Goal: Task Accomplishment & Management: Manage account settings

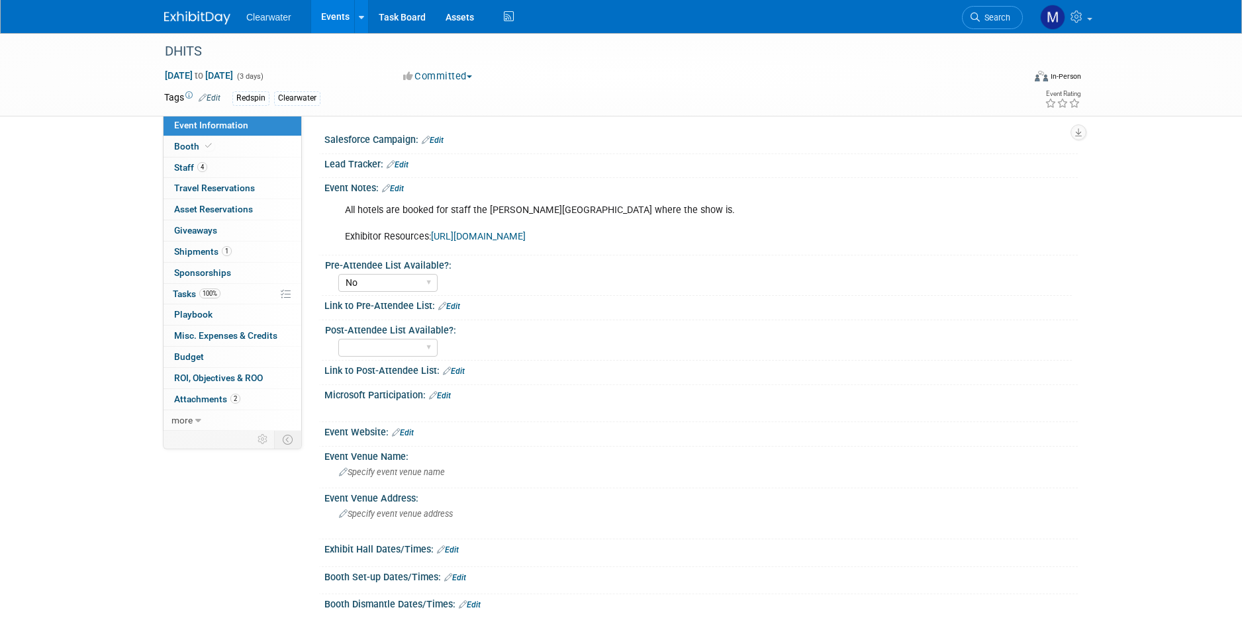
select select "No"
click at [213, 242] on link "1 Shipments 1" at bounding box center [233, 252] width 138 height 21
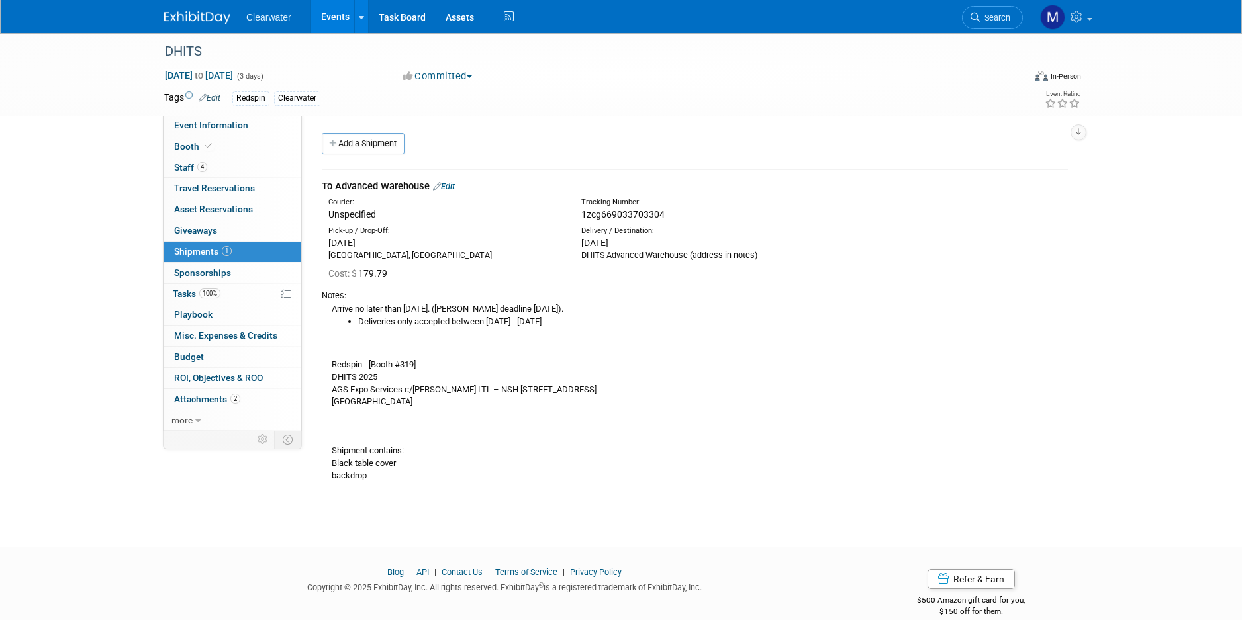
scroll to position [3, 0]
click at [632, 207] on span "1zcg669033703304" at bounding box center [622, 212] width 83 height 11
click at [592, 207] on span "1zcg669033703304" at bounding box center [622, 212] width 83 height 11
click at [452, 179] on link "Edit" at bounding box center [444, 184] width 22 height 10
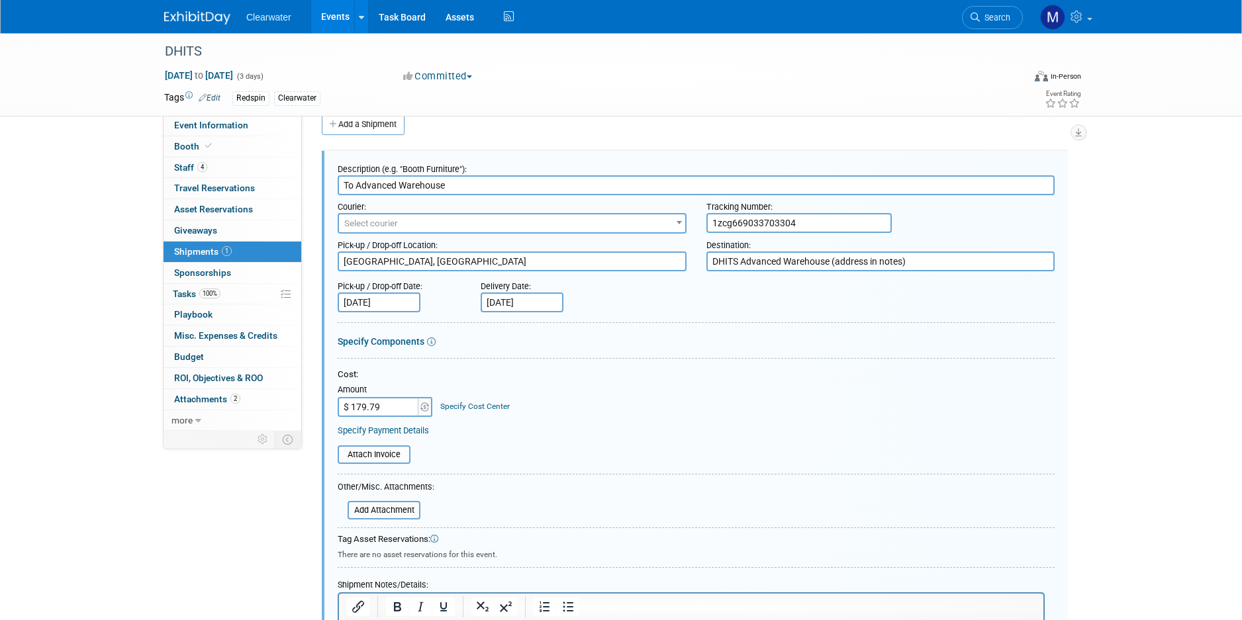
scroll to position [0, 0]
click at [451, 220] on span "Select courier" at bounding box center [512, 224] width 346 height 19
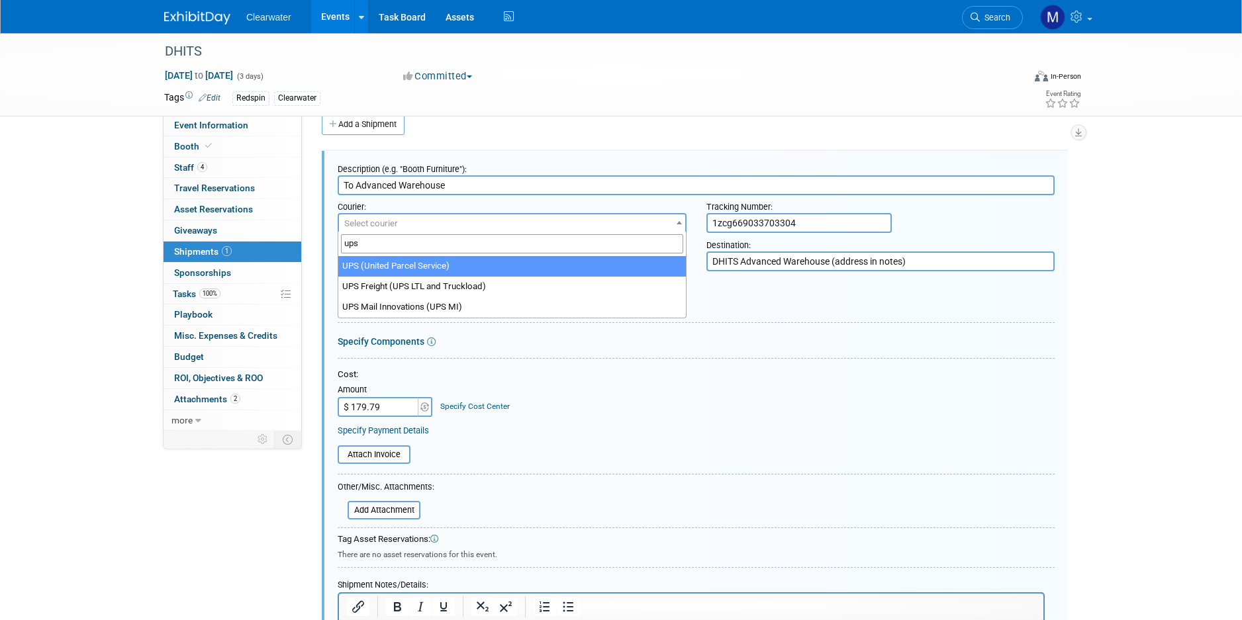
type input "ups"
select select "508"
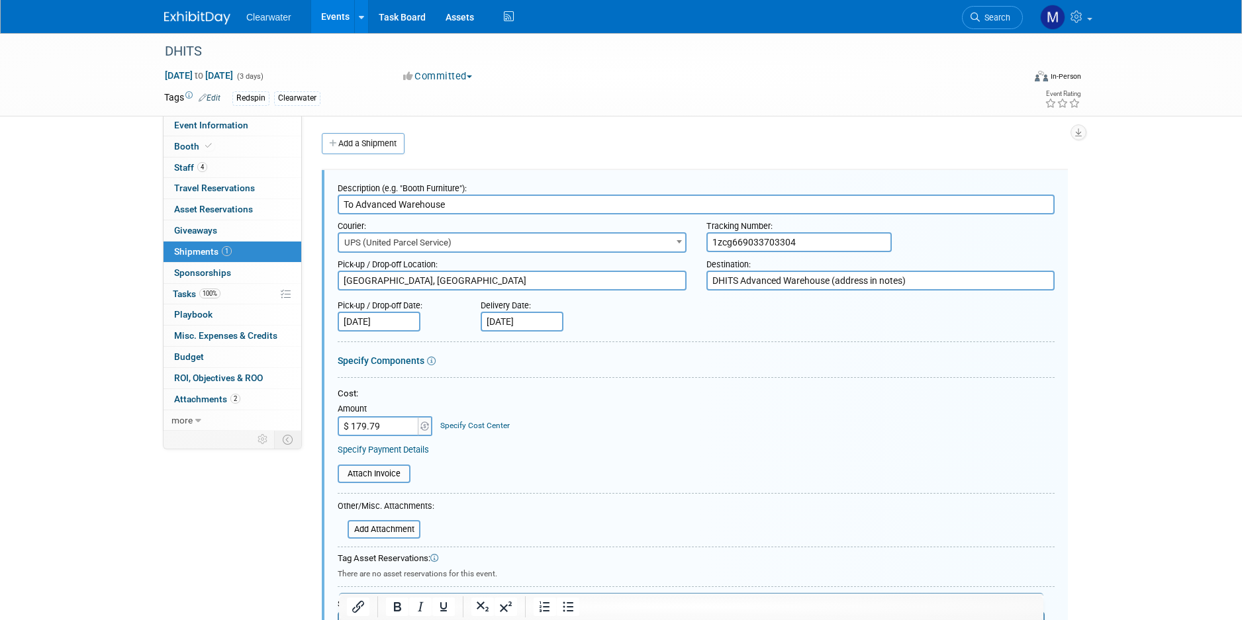
scroll to position [397, 0]
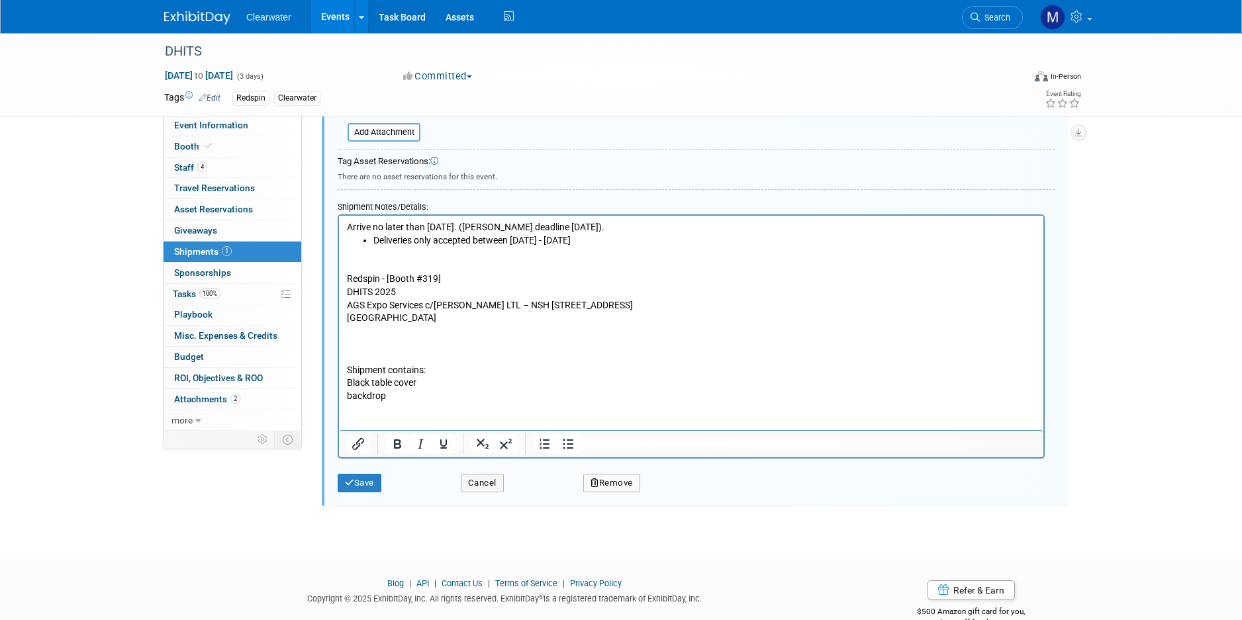
drag, startPoint x: 340, startPoint y: 477, endPoint x: 348, endPoint y: 477, distance: 8.0
click at [341, 477] on button "Save" at bounding box center [360, 483] width 44 height 19
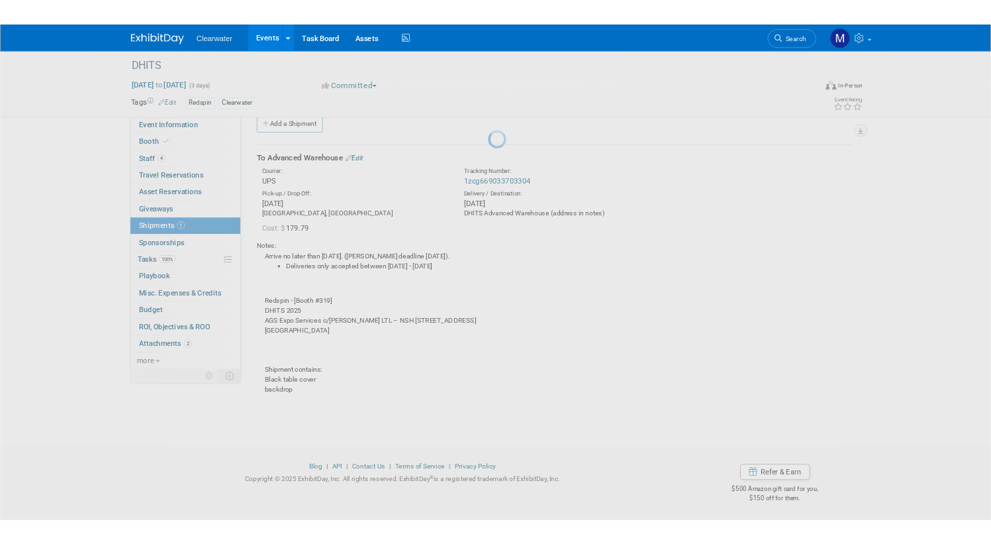
scroll to position [11, 0]
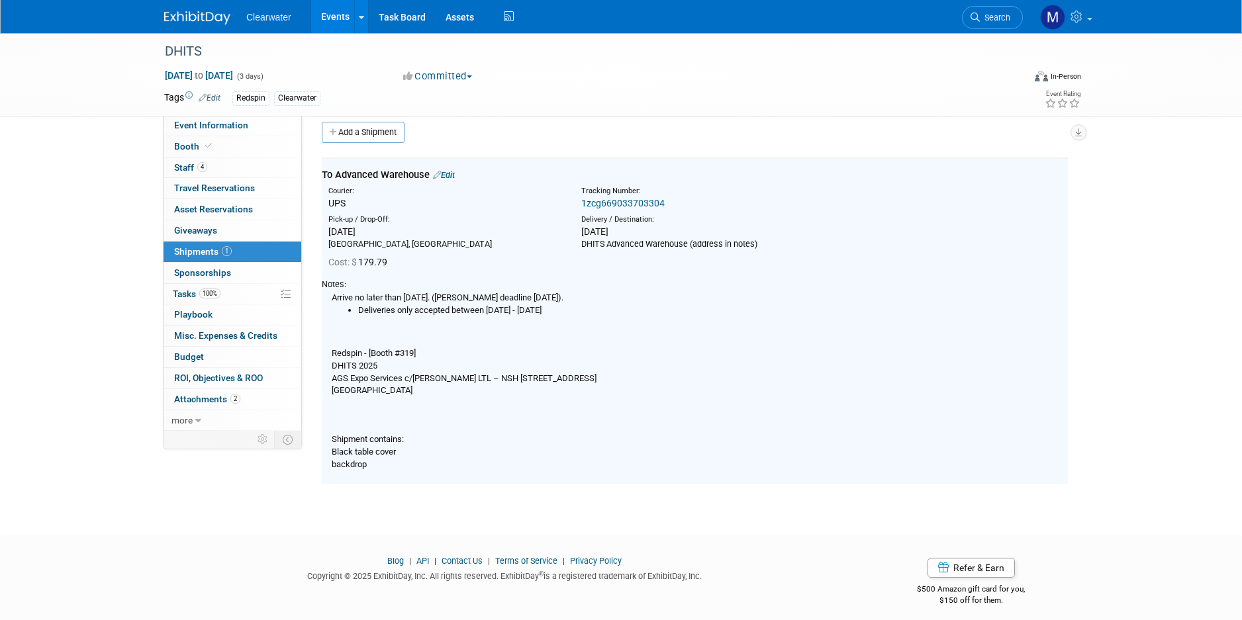
click at [646, 198] on link "1zcg669033703304" at bounding box center [622, 203] width 83 height 11
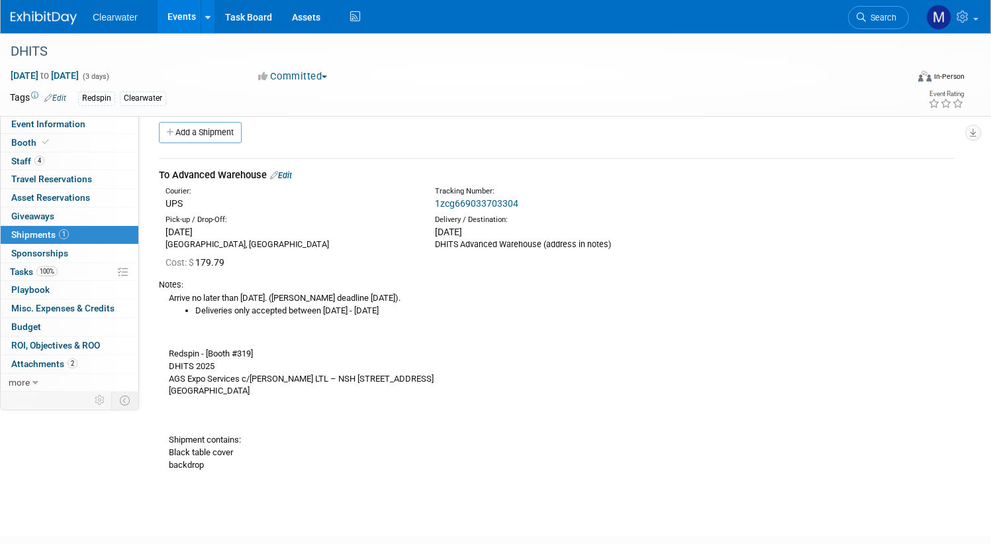
click at [521, 374] on div "Arrive no later than August 20th. (Monica deadline August 15). Deliveries only …" at bounding box center [557, 381] width 796 height 180
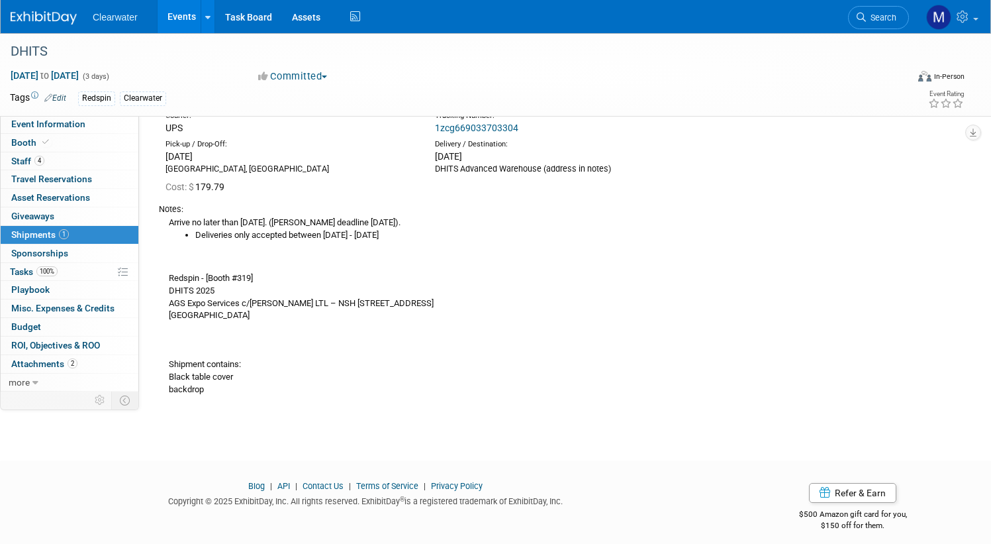
scroll to position [0, 0]
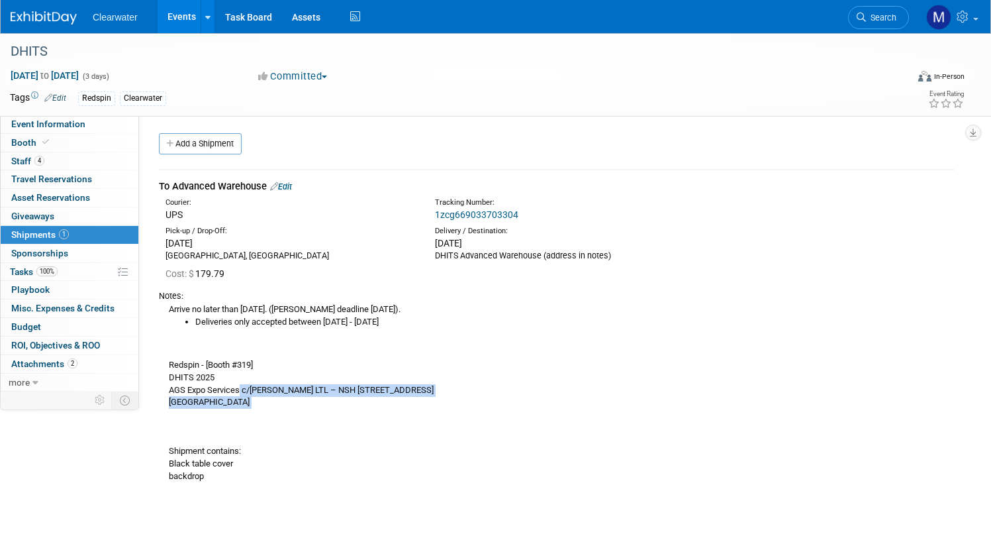
drag, startPoint x: 240, startPoint y: 387, endPoint x: 353, endPoint y: 405, distance: 114.0
click at [353, 405] on div "Arrive no later than August 20th. (Monica deadline August 15). Deliveries only …" at bounding box center [557, 392] width 796 height 180
drag, startPoint x: 266, startPoint y: 380, endPoint x: 343, endPoint y: 397, distance: 78.6
click at [339, 395] on div "Arrive no later than August 20th. (Monica deadline August 15). Deliveries only …" at bounding box center [557, 392] width 796 height 180
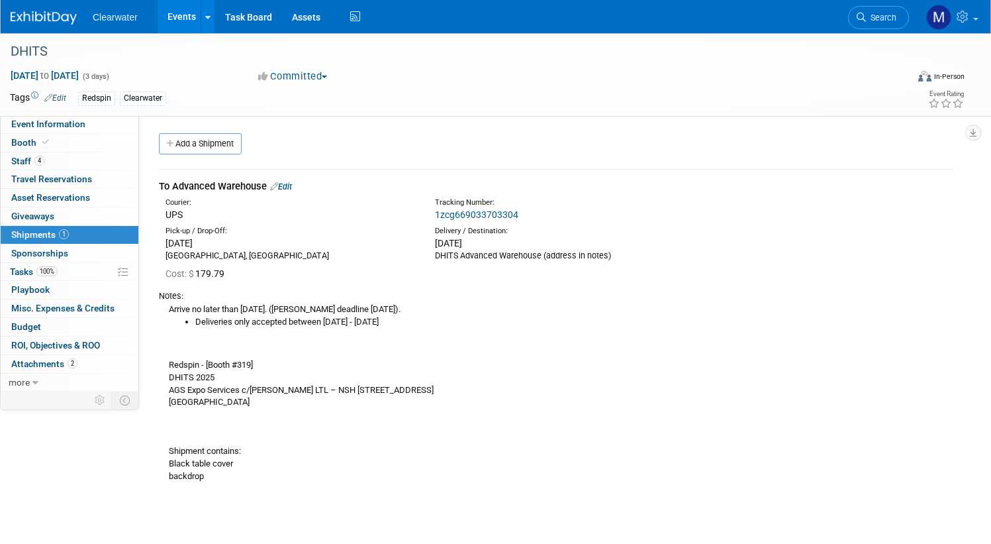
click at [344, 397] on div "Arrive no later than August 20th. (Monica deadline August 15). Deliveries only …" at bounding box center [557, 392] width 796 height 180
click at [283, 191] on div "To Advanced Warehouse Edit" at bounding box center [557, 186] width 796 height 14
click at [285, 188] on link "Edit" at bounding box center [281, 186] width 22 height 10
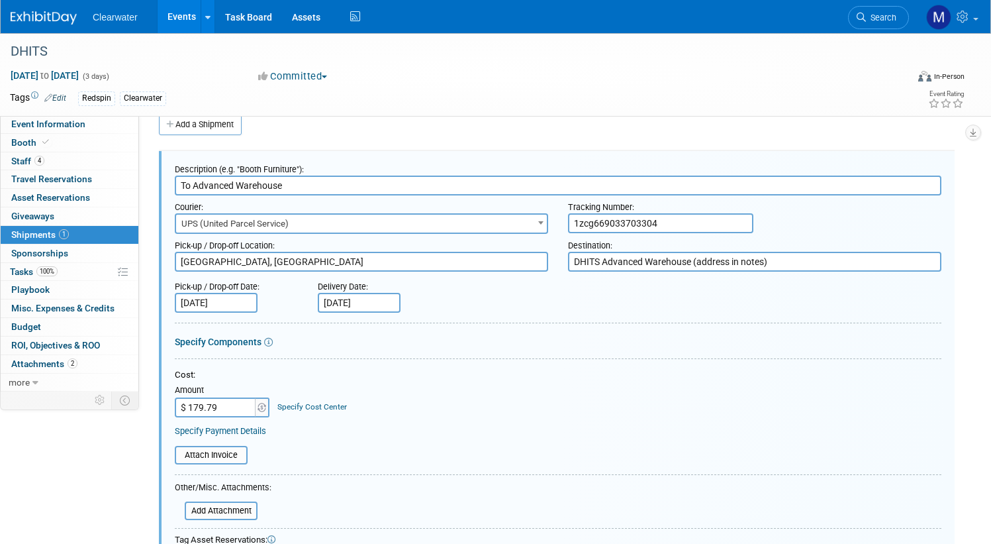
click at [671, 219] on input "1zcg669033703304" at bounding box center [660, 223] width 185 height 20
click at [671, 220] on input "1zcg669033703304" at bounding box center [660, 223] width 185 height 20
type input "1zcg6690337033044"
click at [518, 342] on div "Specify Components" at bounding box center [558, 341] width 767 height 13
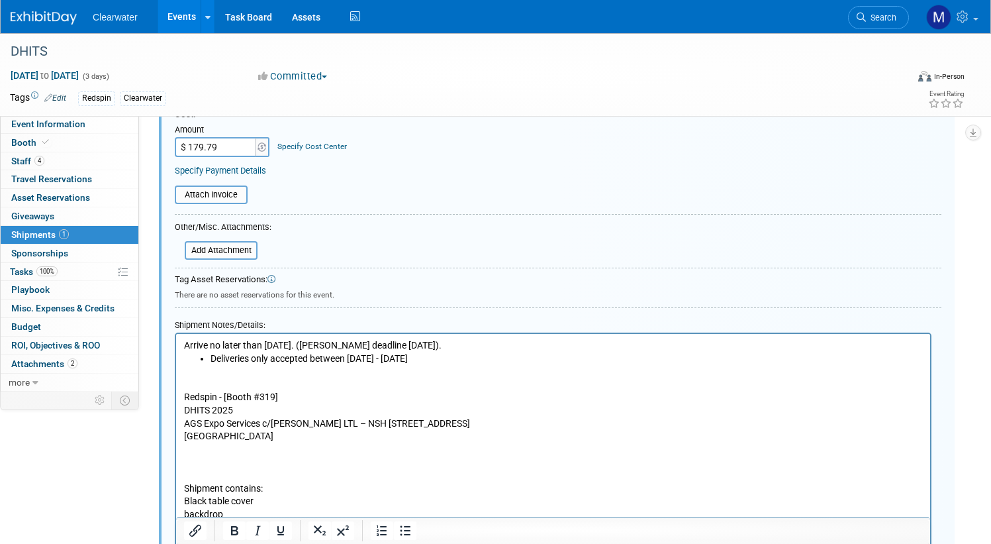
scroll to position [430, 0]
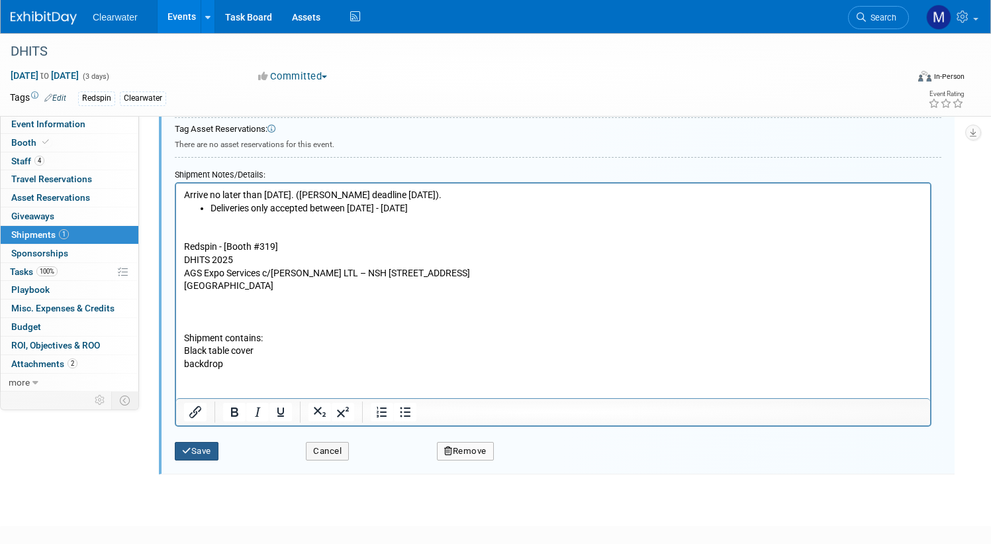
click at [213, 444] on button "Save" at bounding box center [197, 451] width 44 height 19
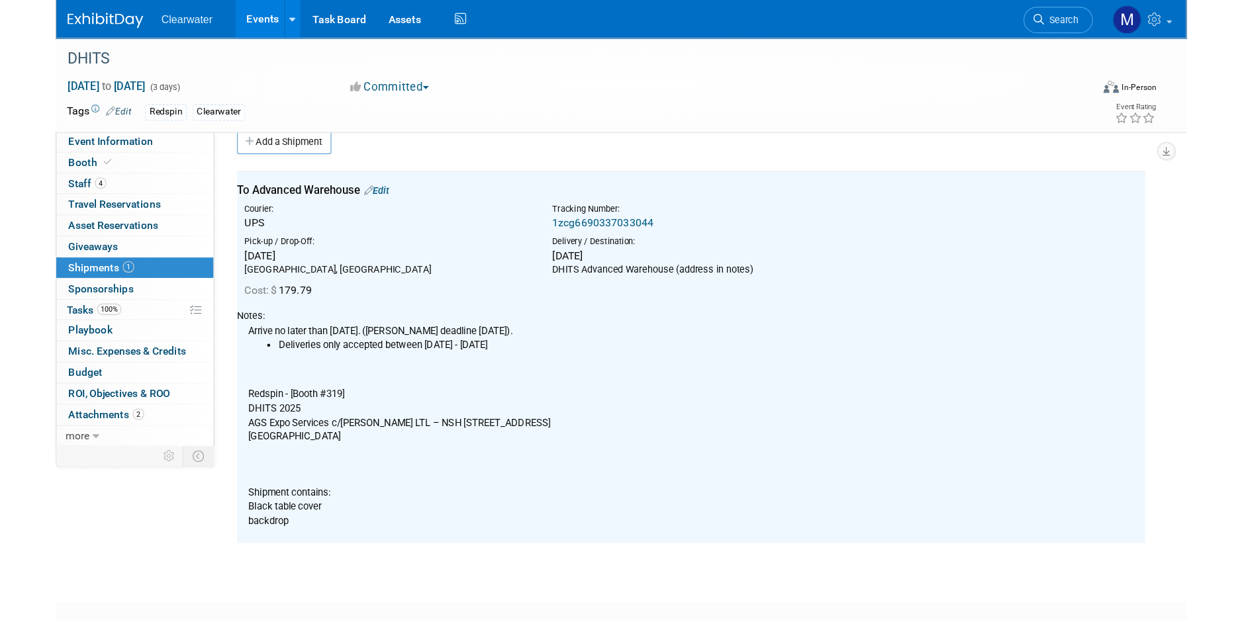
scroll to position [3, 0]
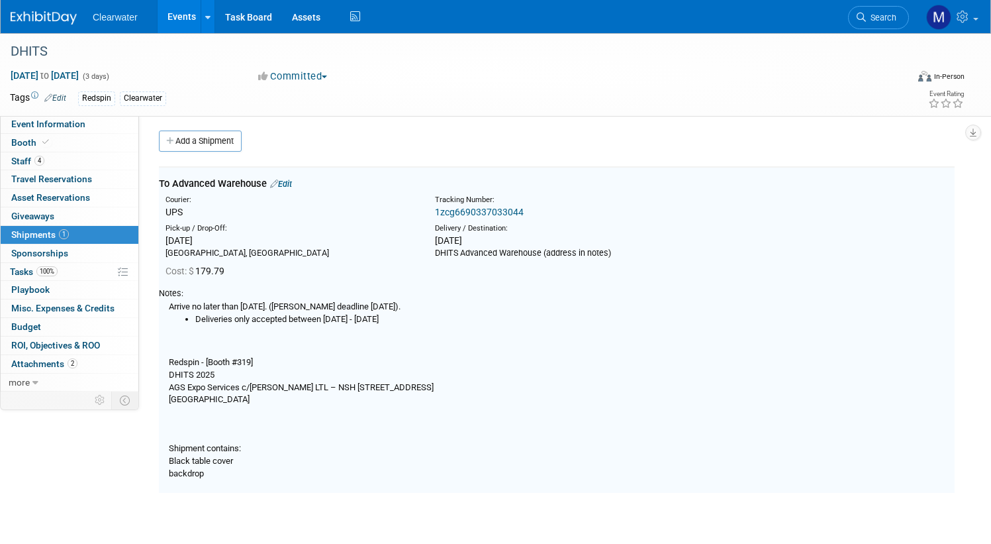
click at [491, 209] on link "1zcg6690337033044" at bounding box center [479, 212] width 89 height 11
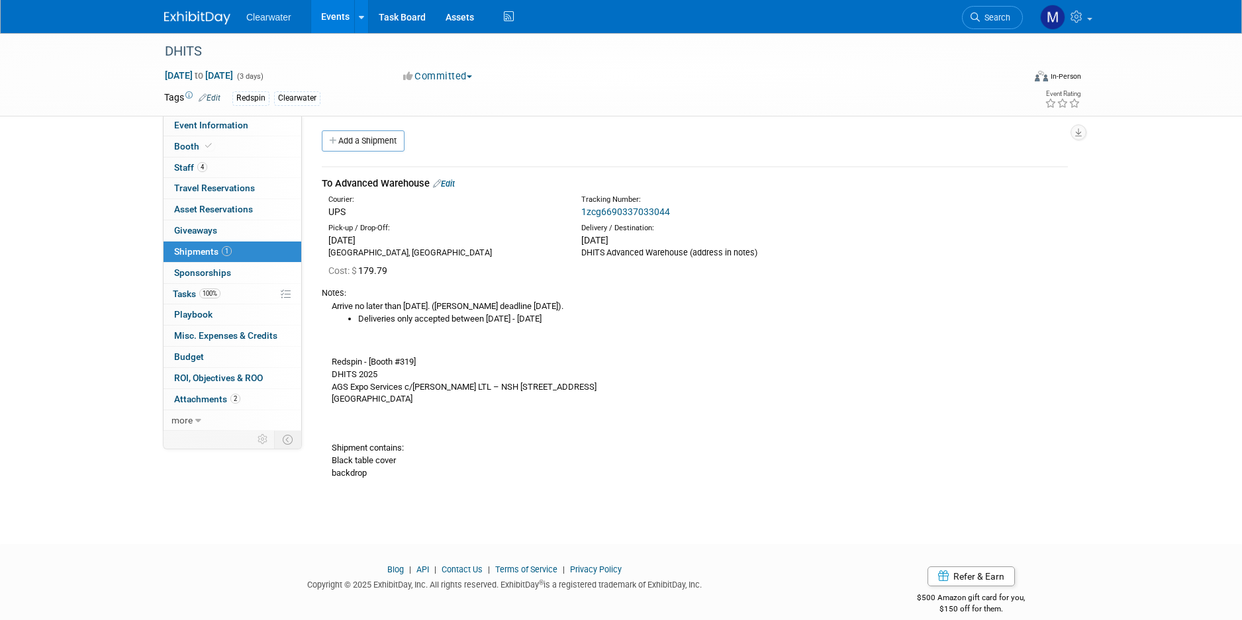
click at [441, 181] on icon at bounding box center [437, 183] width 8 height 9
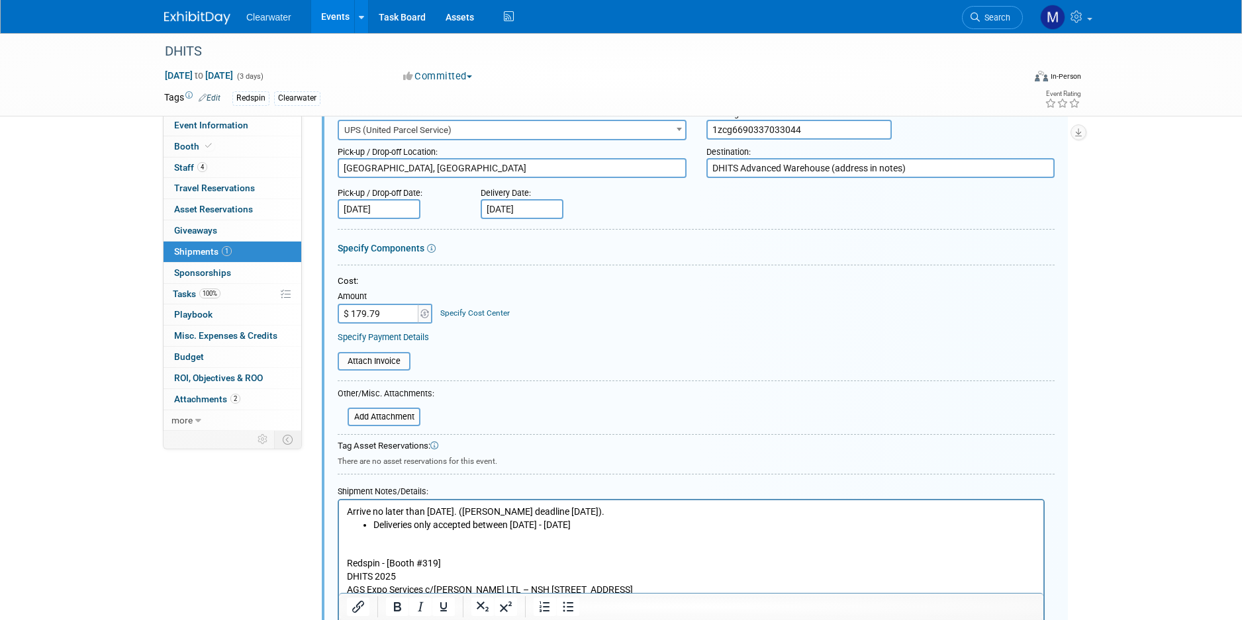
scroll to position [101, 0]
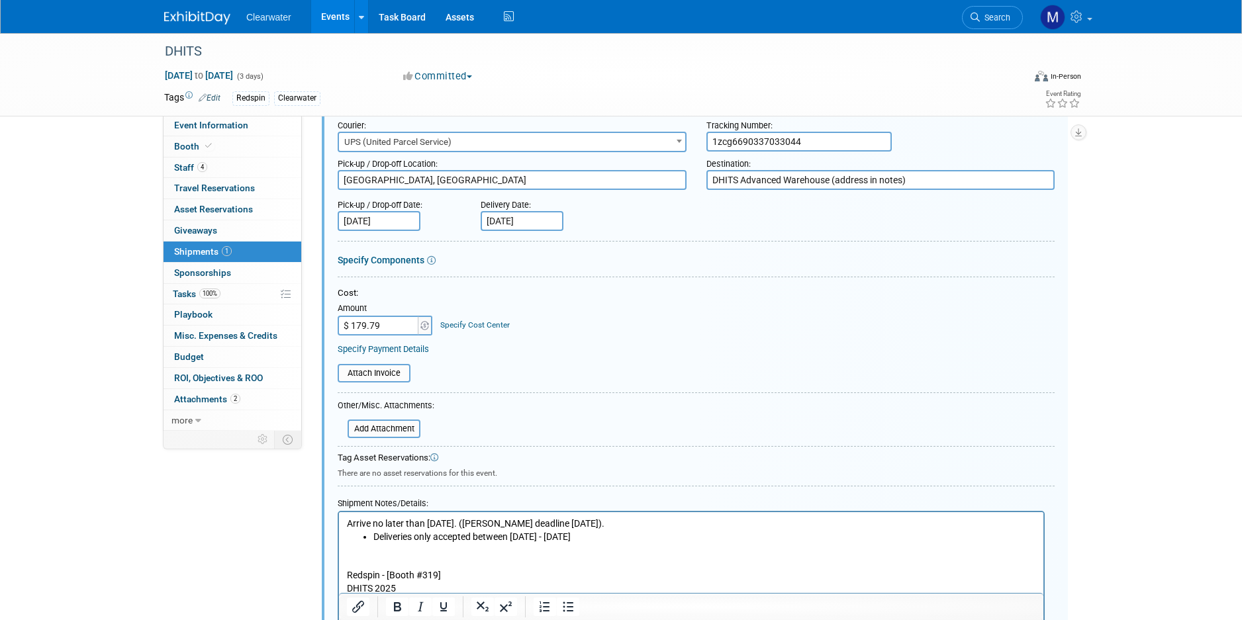
click at [665, 518] on p "Arrive no later than August 20th. (Monica deadline August 15)." at bounding box center [691, 524] width 689 height 13
click at [732, 138] on input "1zcg6690337033044" at bounding box center [799, 142] width 185 height 20
click at [732, 144] on input "1zc6690337033044" at bounding box center [799, 142] width 185 height 20
type input "1zc6g690337033044"
click at [880, 236] on form "Description (e.g. "Booth Furniture"): To Advanced Warehouse Courier: 007EX 17 P…" at bounding box center [696, 425] width 717 height 699
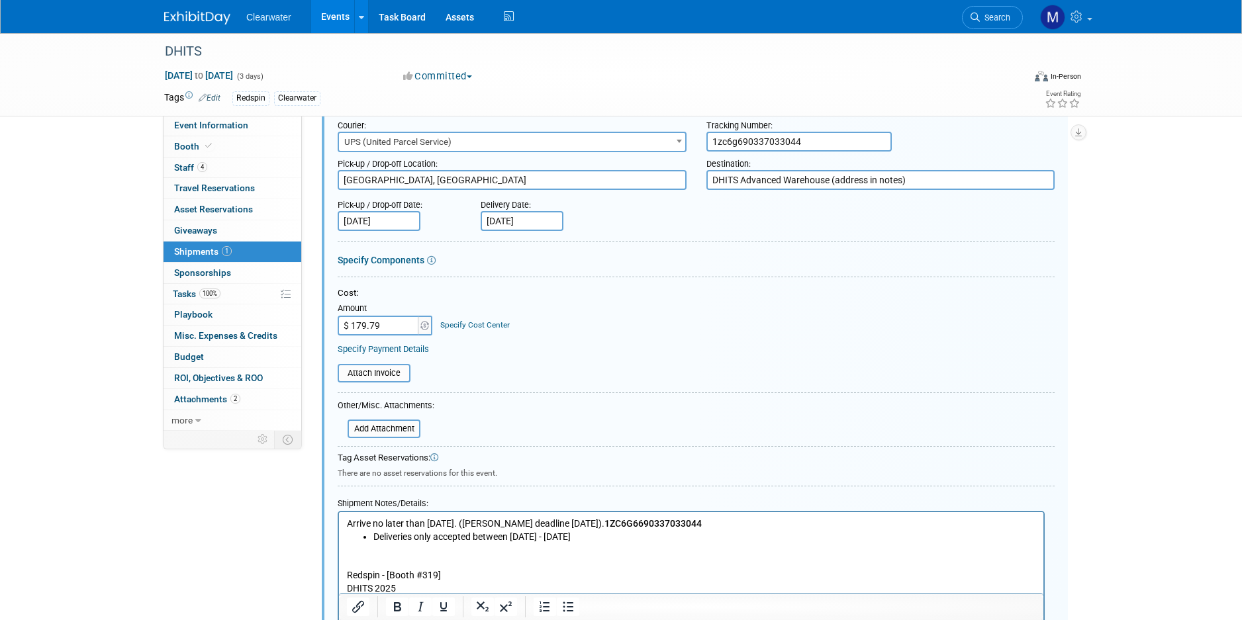
scroll to position [301, 0]
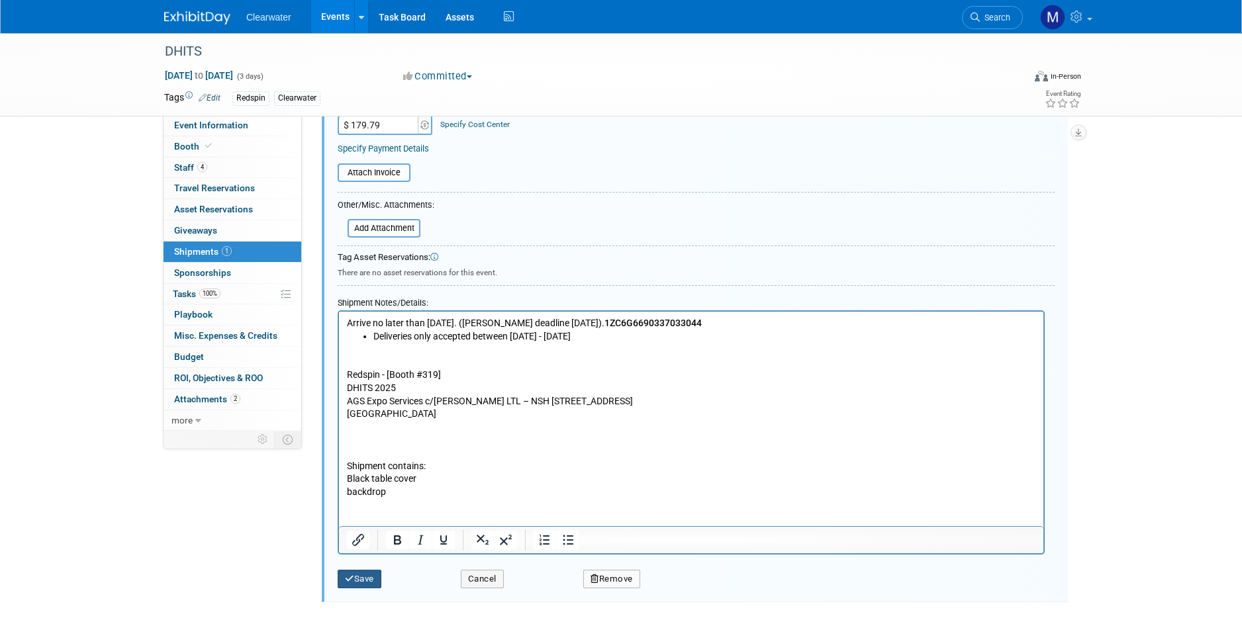
click at [375, 576] on button "Save" at bounding box center [360, 579] width 44 height 19
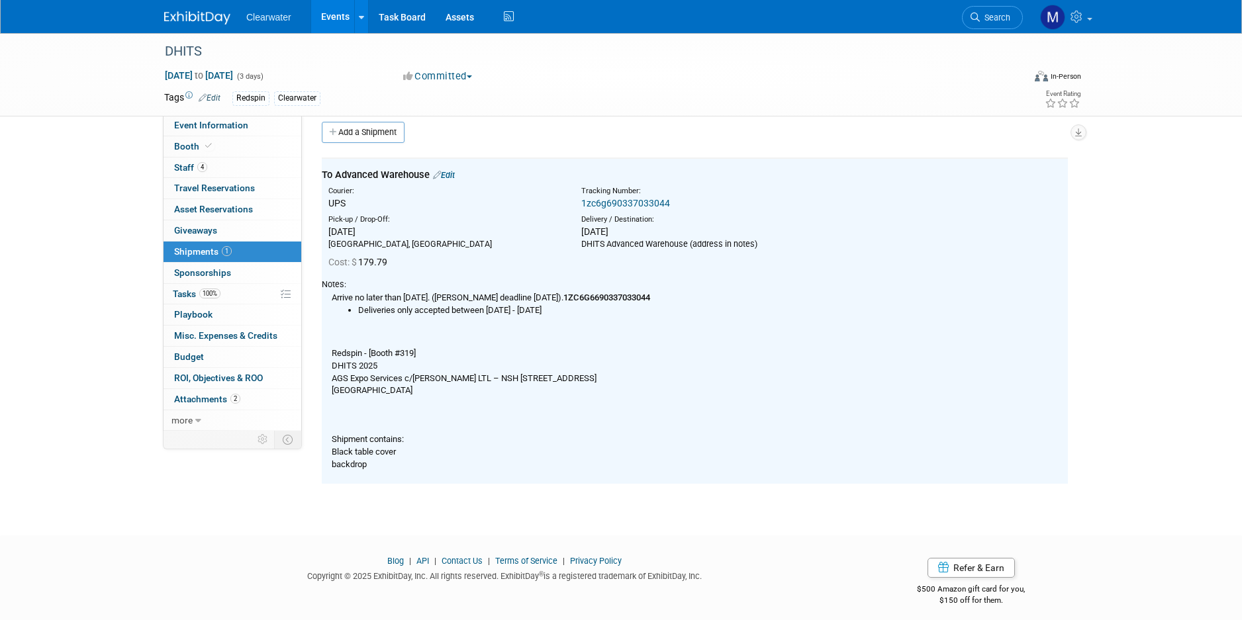
scroll to position [0, 0]
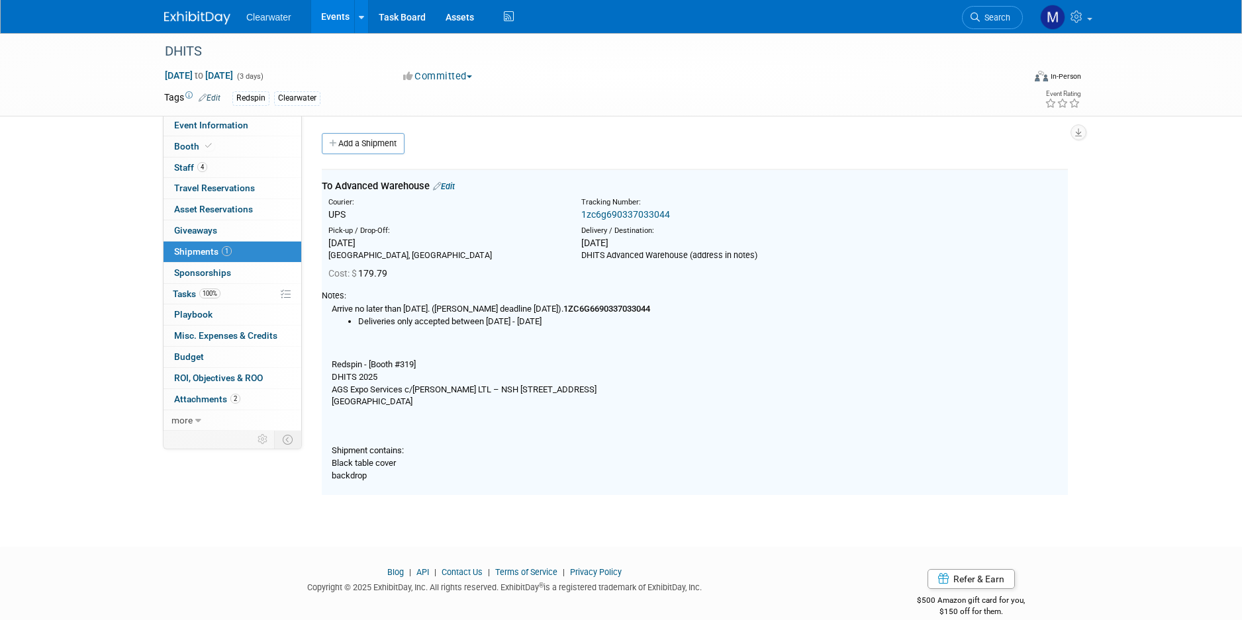
click at [658, 217] on link "1zc6g690337033044" at bounding box center [625, 214] width 89 height 11
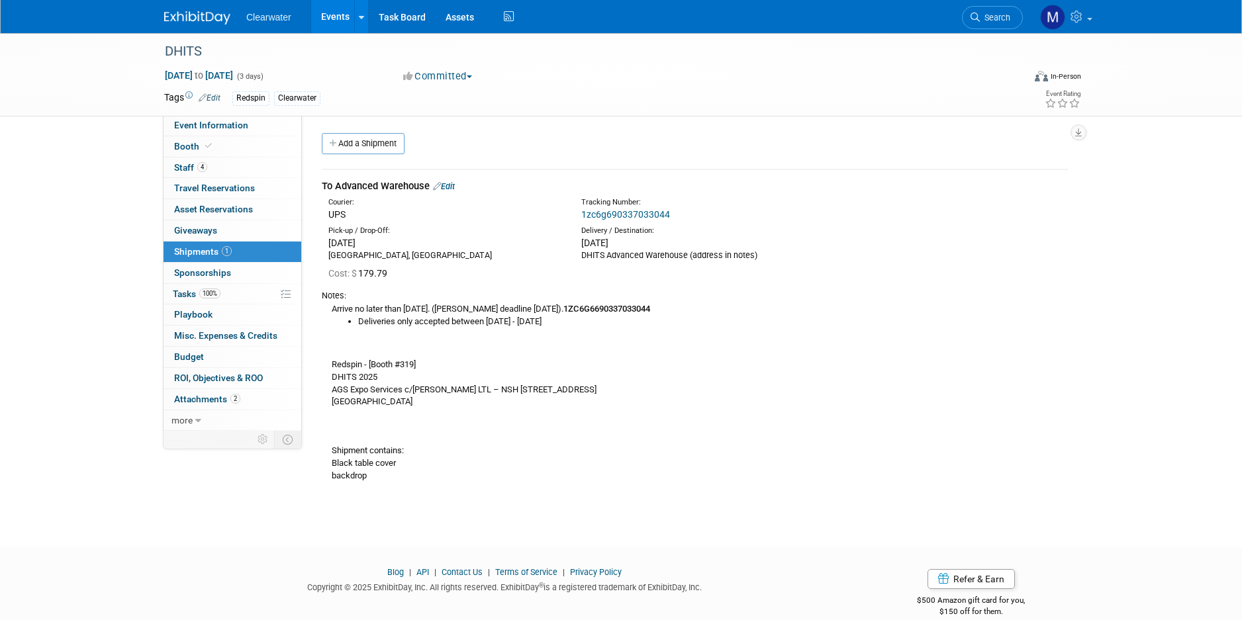
click at [613, 322] on li "Deliveries only accepted between 7/28/25 - 8/20/25" at bounding box center [713, 322] width 710 height 13
click at [628, 217] on link "1zc6g690337033044" at bounding box center [625, 214] width 89 height 11
drag, startPoint x: 664, startPoint y: 307, endPoint x: 571, endPoint y: 305, distance: 92.7
click at [571, 305] on div "Arrive no later than August 20th. (Monica deadline August 15). 1ZC6G66903370330…" at bounding box center [695, 392] width 746 height 180
copy div "Arrive no later than August 20th. (Monica deadline August 15). 1ZC6G66903370330…"
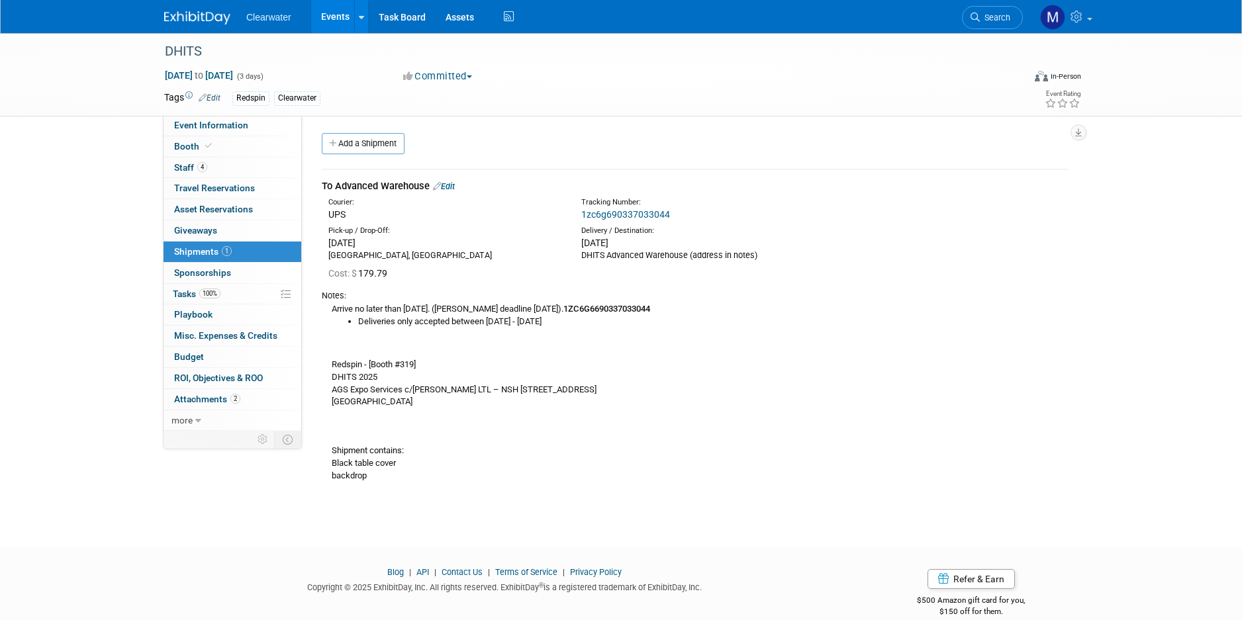
click at [455, 185] on link "Edit" at bounding box center [444, 186] width 22 height 10
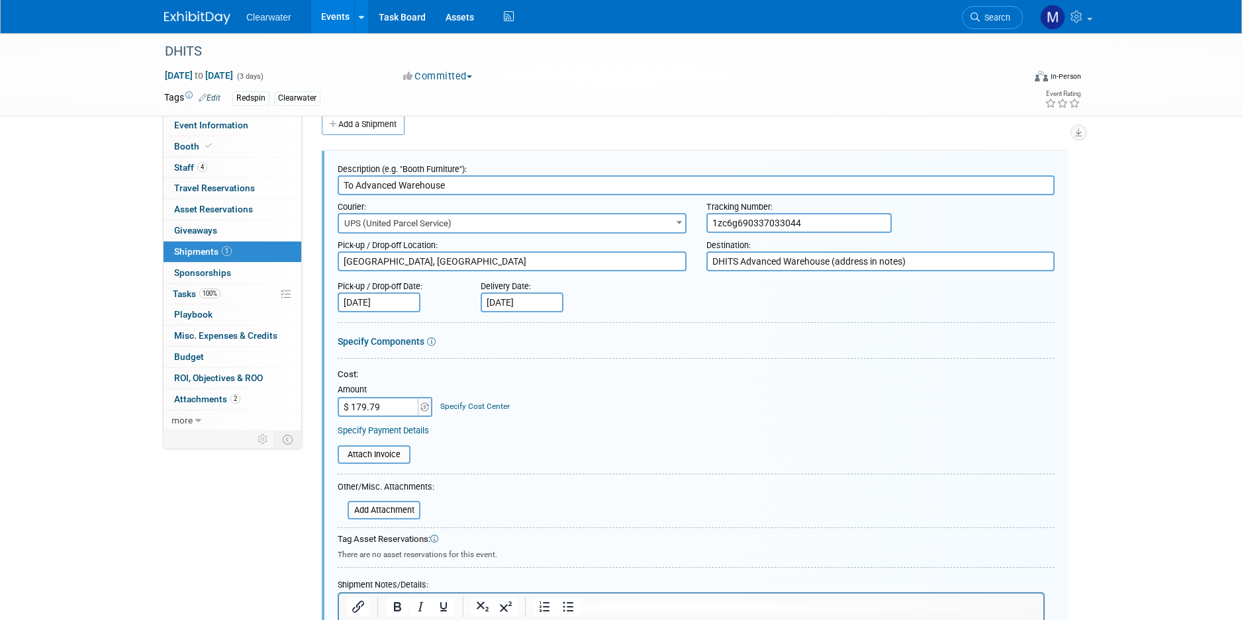
drag, startPoint x: 850, startPoint y: 224, endPoint x: 481, endPoint y: 199, distance: 369.7
click at [483, 199] on div "Courier: 007EX 17 Post Service (17PostService) 2GO (Negros Navigation) 360 Lion…" at bounding box center [696, 214] width 737 height 38
paste input "1ZC6G6690337033044"
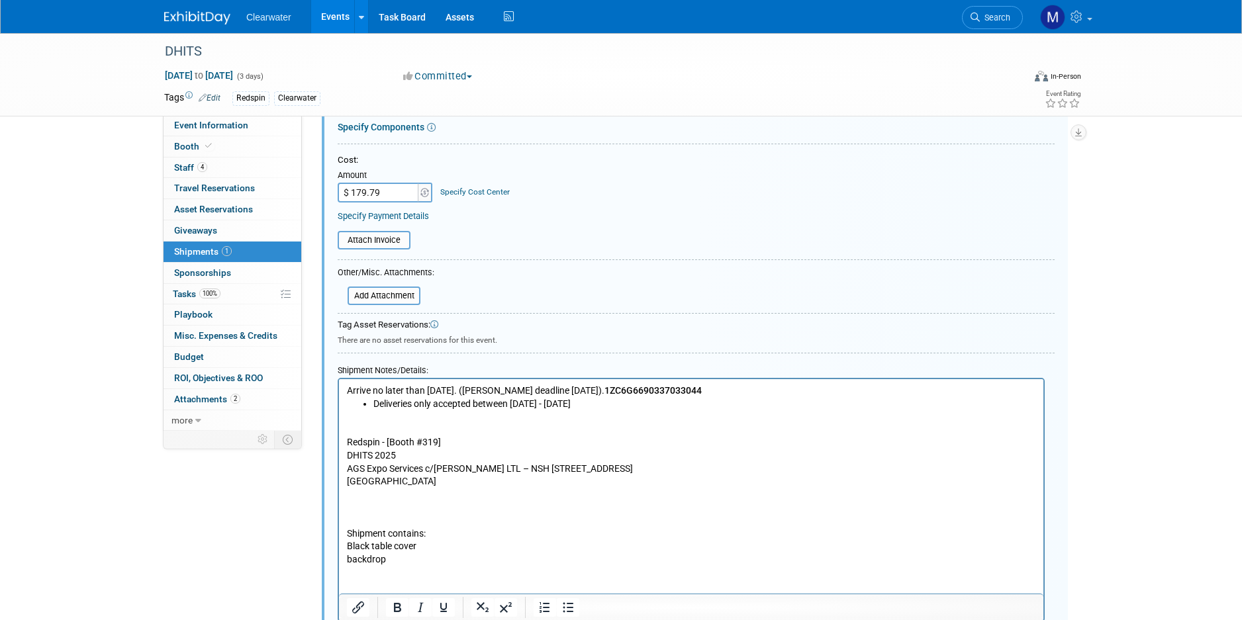
scroll to position [340, 0]
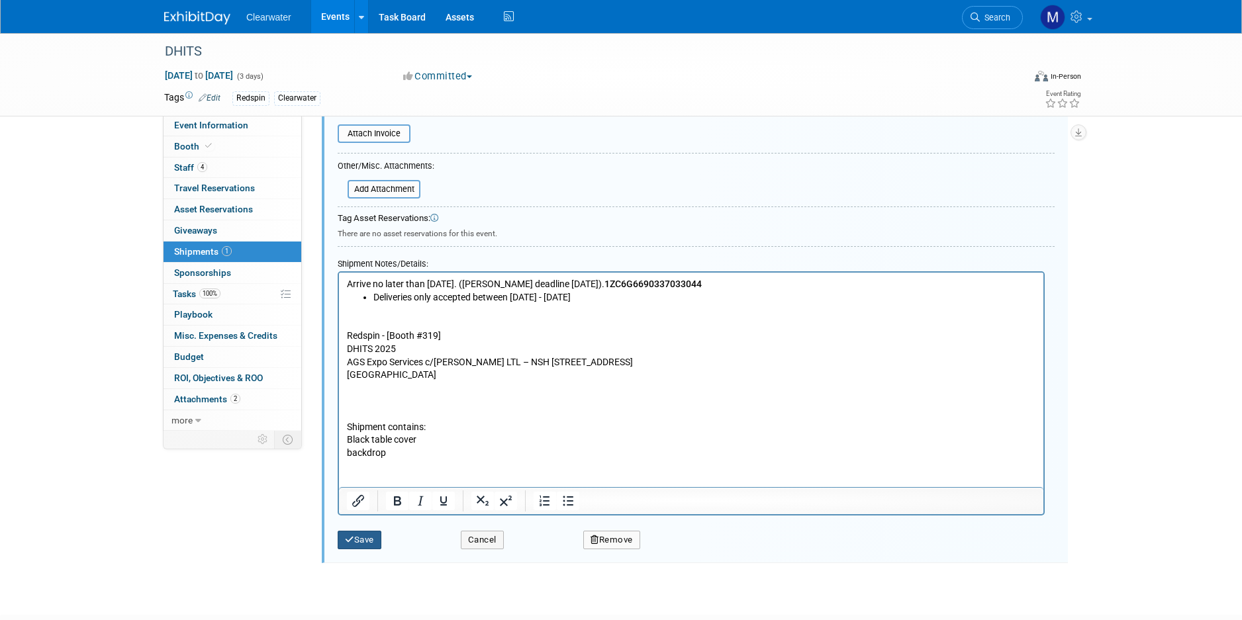
type input "1ZC6G6690337033044"
click at [369, 531] on button "Save" at bounding box center [360, 540] width 44 height 19
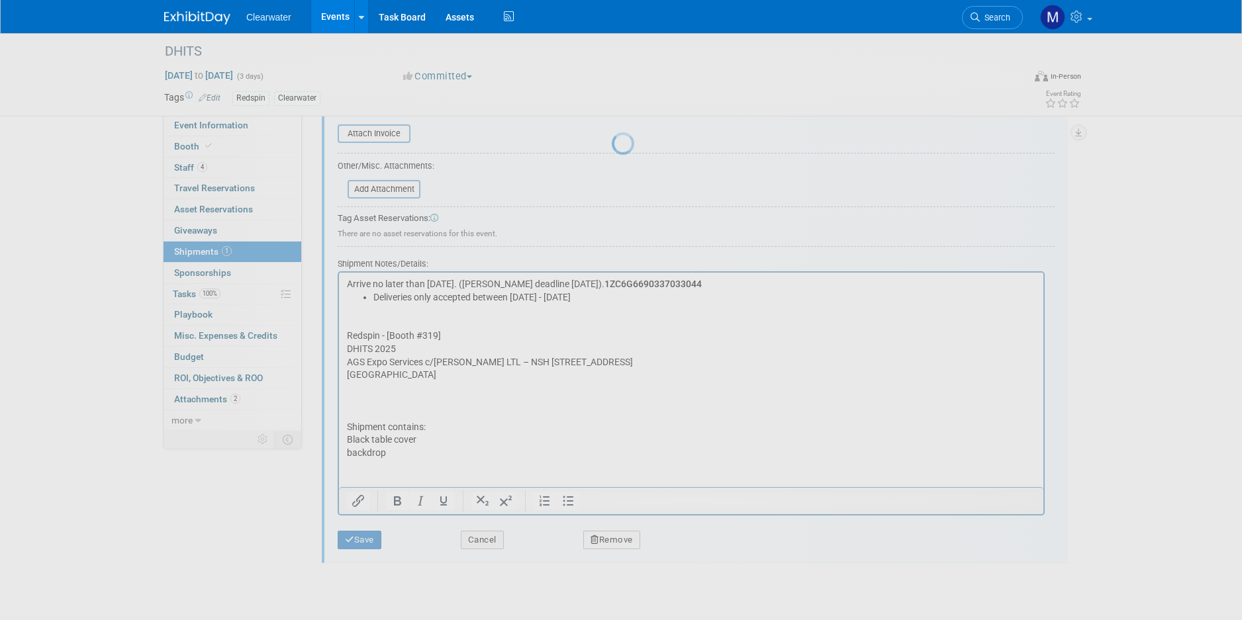
scroll to position [11, 0]
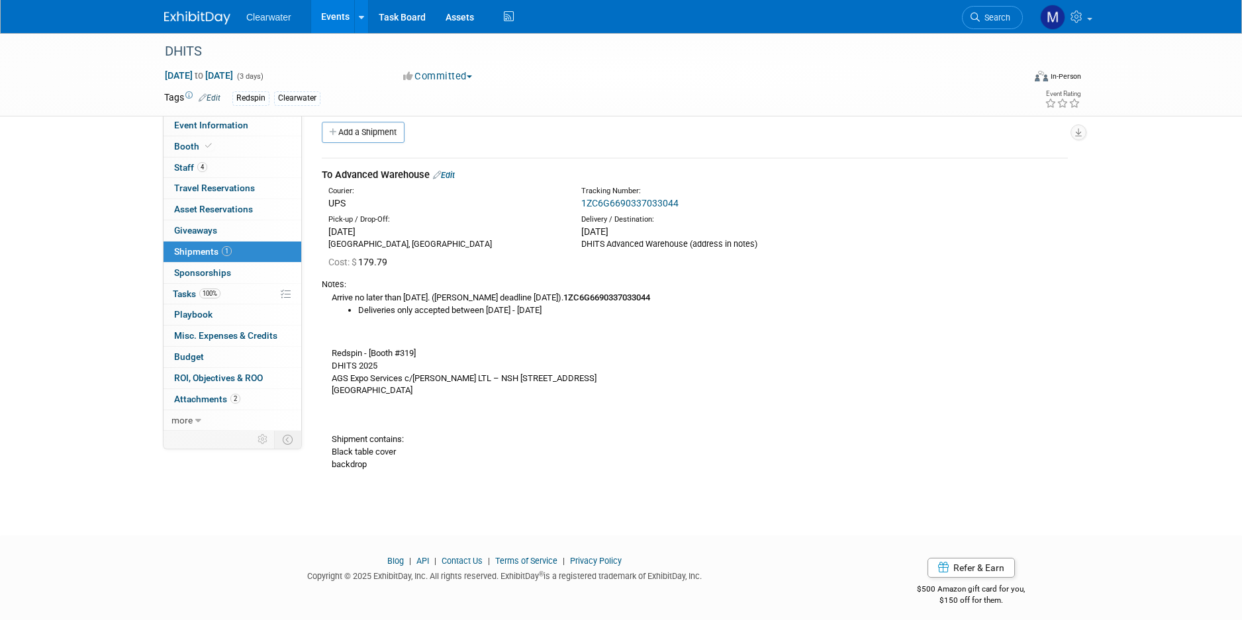
click at [667, 204] on link "1ZC6G6690337033044" at bounding box center [629, 203] width 97 height 11
click at [411, 393] on div "Arrive no later than August 20th. (Monica deadline August 15). 1ZC6G66903370330…" at bounding box center [695, 381] width 746 height 180
drag, startPoint x: 416, startPoint y: 387, endPoint x: 332, endPoint y: 345, distance: 93.9
click at [332, 345] on div "Arrive no later than August 20th. (Monica deadline August 15). 1ZC6G66903370330…" at bounding box center [695, 381] width 746 height 180
copy div "Redspin - [Booth #319] DHITS 2025 AGS Expo Services c/o Saia LTL – NSH 1625 Cor…"
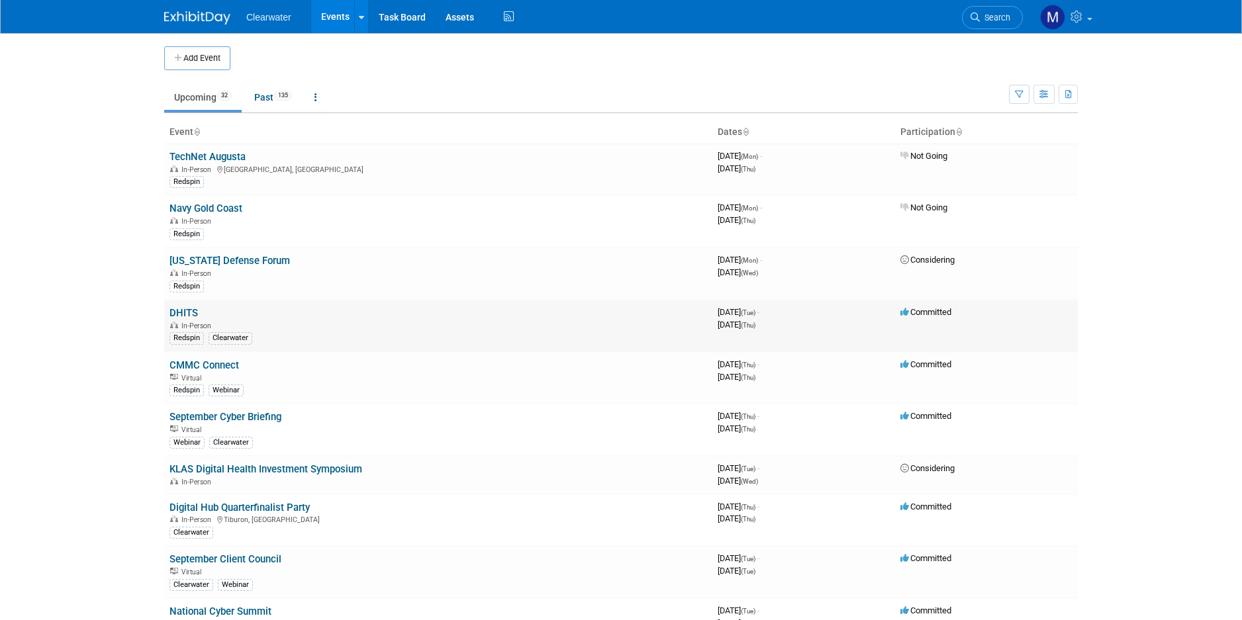
click at [191, 307] on link "DHITS" at bounding box center [184, 313] width 28 height 12
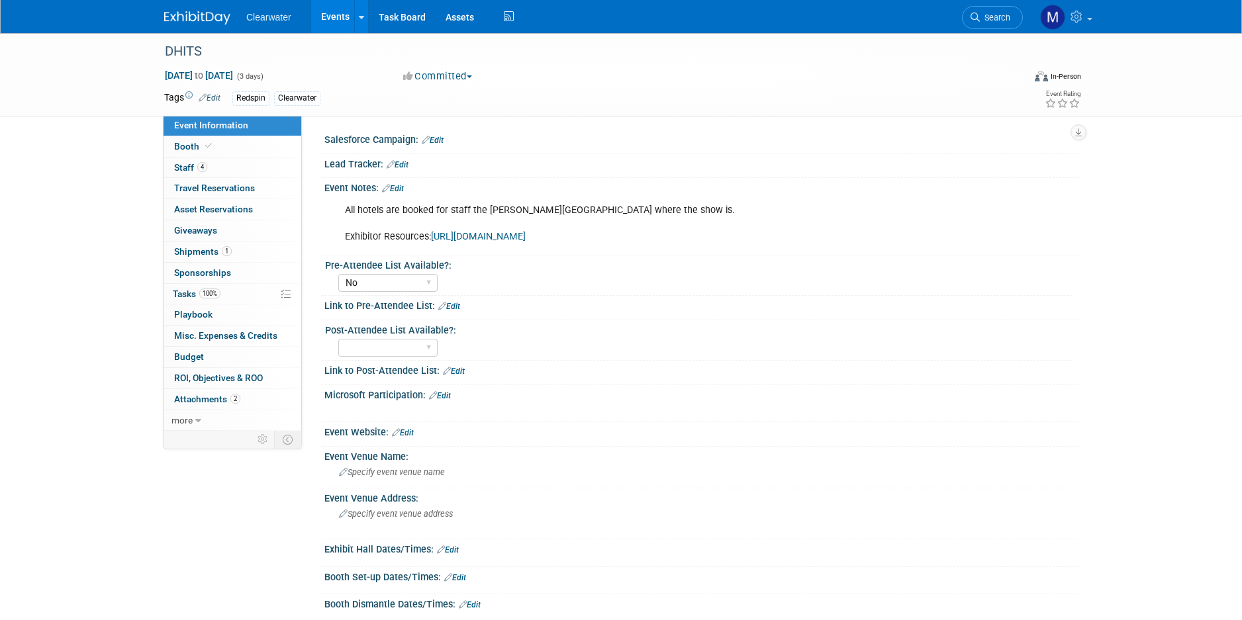
select select "No"
click at [234, 145] on link "Booth" at bounding box center [233, 146] width 138 height 21
select select "Paid"
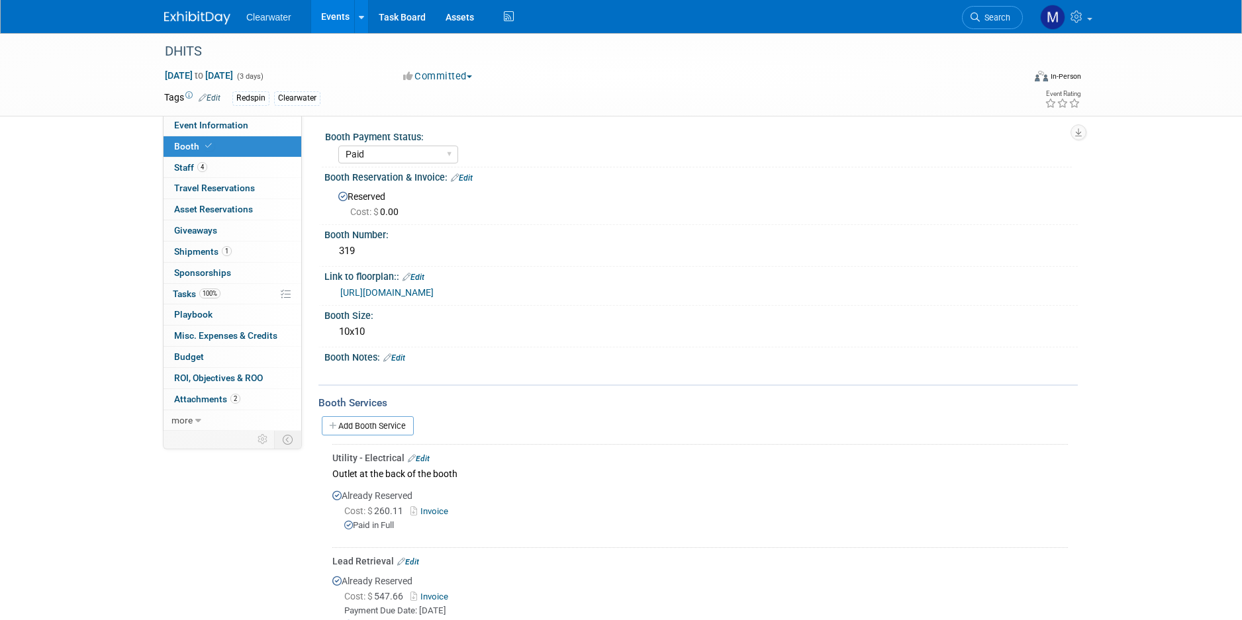
scroll to position [191, 0]
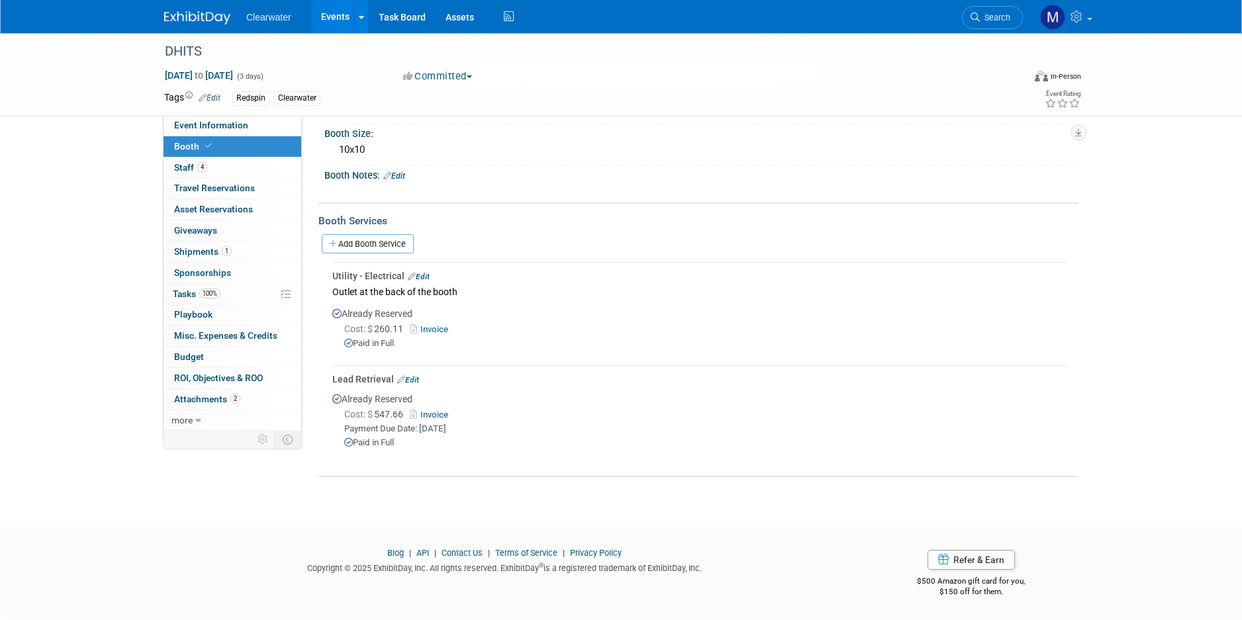
click at [385, 418] on span "Cost: $ 547.66" at bounding box center [376, 414] width 64 height 11
click at [444, 419] on link "Invoice" at bounding box center [432, 415] width 43 height 10
